Goal: Task Accomplishment & Management: Use online tool/utility

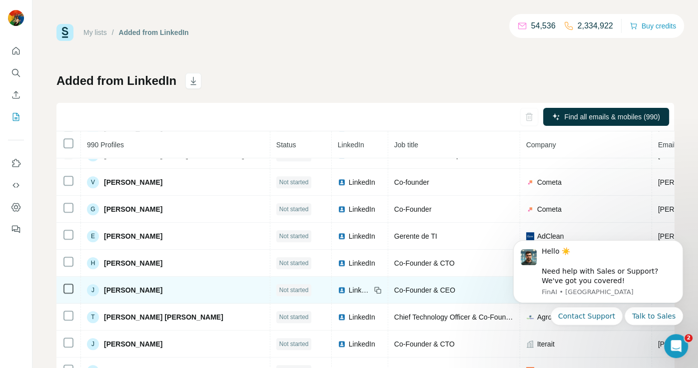
scroll to position [591, 0]
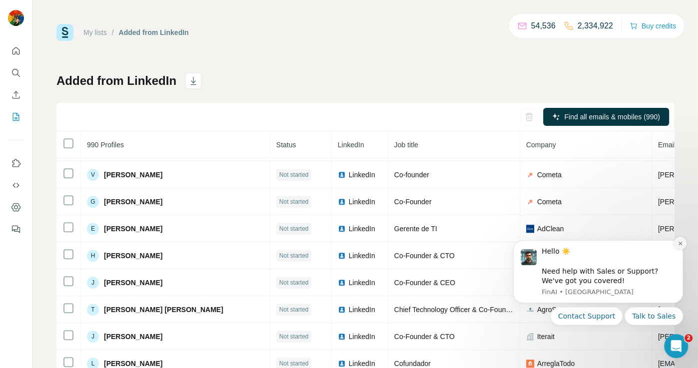
click at [676, 245] on button "Dismiss notification" at bounding box center [679, 243] width 13 height 13
click at [681, 245] on icon "Dismiss notification" at bounding box center [679, 243] width 5 height 5
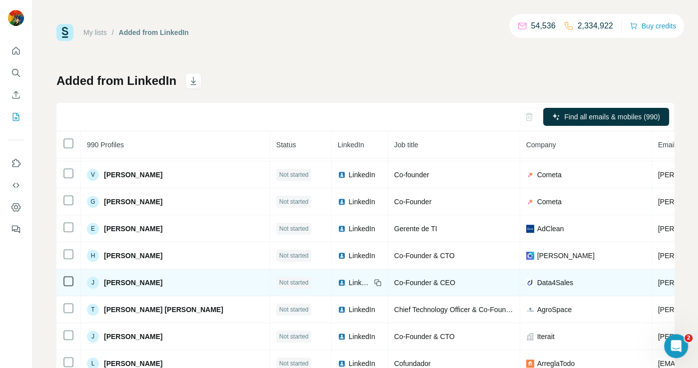
drag, startPoint x: 604, startPoint y: 289, endPoint x: 537, endPoint y: 284, distance: 67.1
click at [537, 284] on div "Data4Sales" at bounding box center [585, 283] width 119 height 10
click at [611, 283] on td "Data4Sales" at bounding box center [586, 282] width 132 height 27
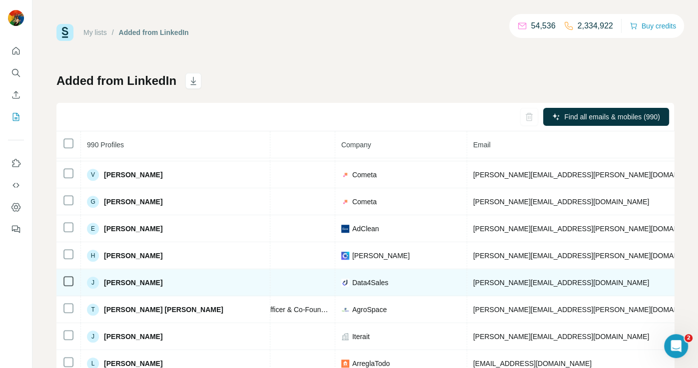
scroll to position [591, 239]
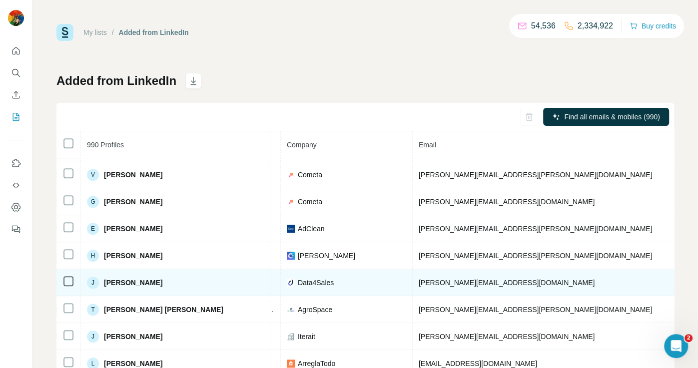
copy span "[PHONE_NUMBER]"
